Goal: Entertainment & Leisure: Consume media (video, audio)

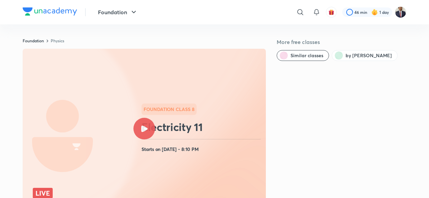
click at [46, 189] on div at bounding box center [43, 192] width 20 height 10
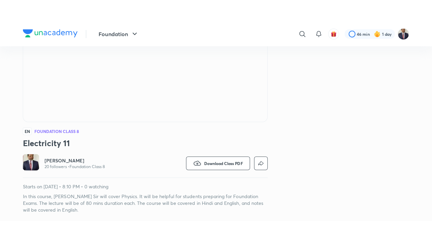
scroll to position [118, 0]
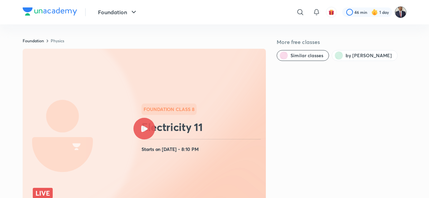
click at [402, 13] on img at bounding box center [400, 11] width 11 height 11
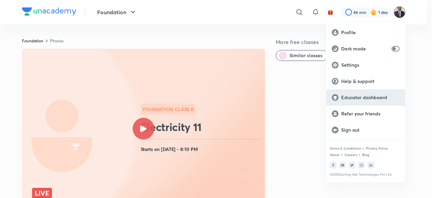
click at [367, 98] on p "Educator dashboard" at bounding box center [370, 97] width 58 height 6
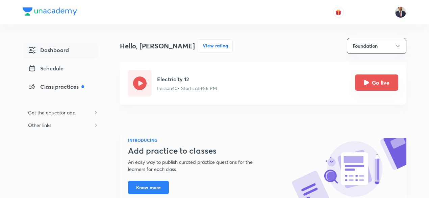
click at [360, 85] on button "Go live" at bounding box center [376, 82] width 43 height 16
